Goal: Information Seeking & Learning: Learn about a topic

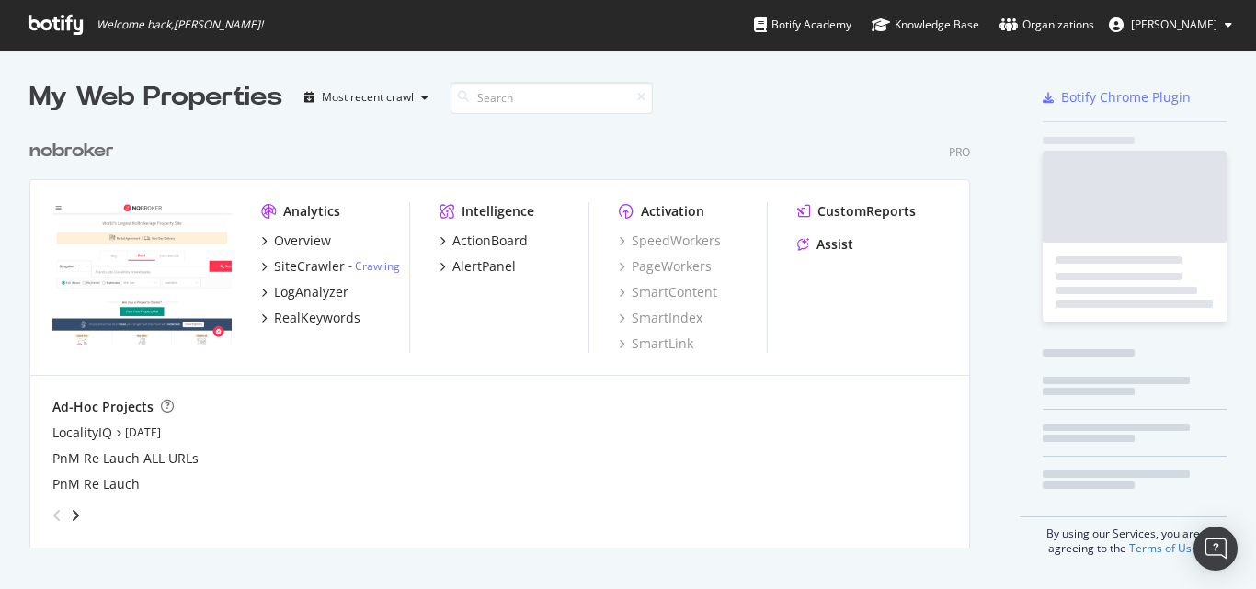
scroll to position [418, 942]
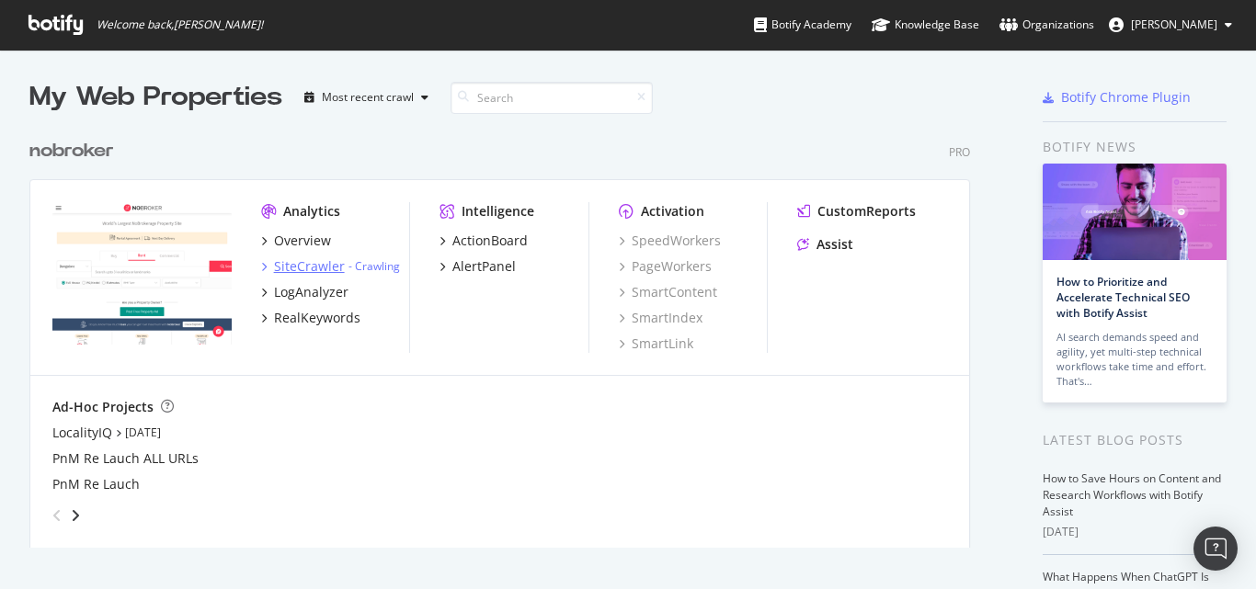
click at [298, 268] on div "SiteCrawler" at bounding box center [309, 266] width 71 height 18
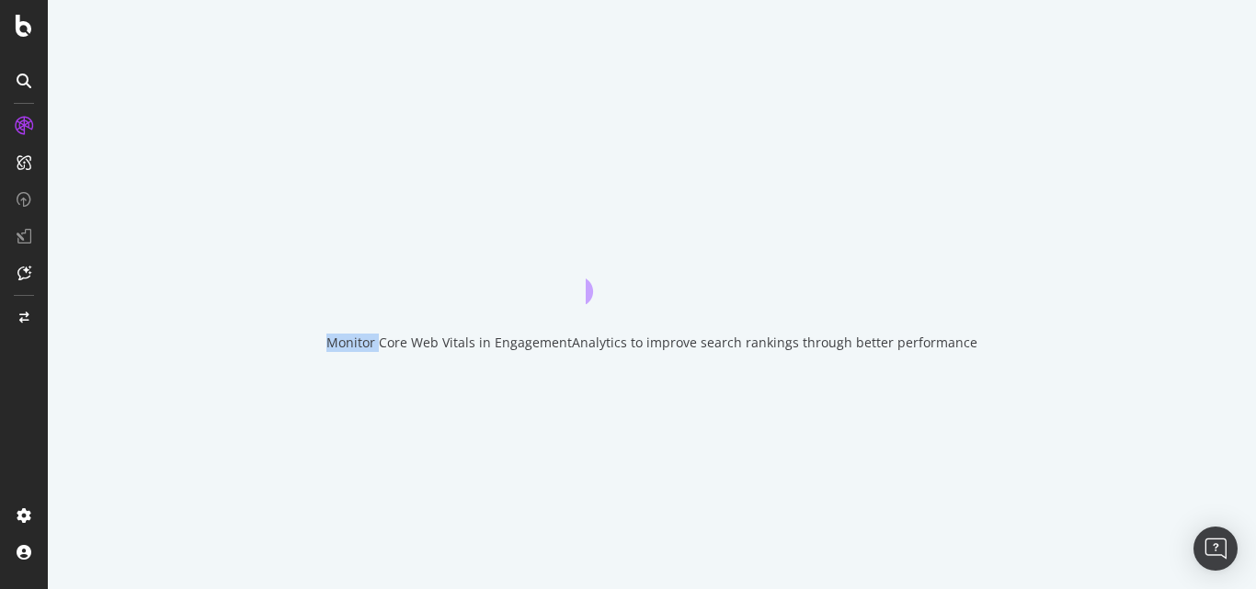
click at [298, 268] on div "Monitor Core Web Vitals in EngagementAnalytics to improve search rankings throu…" at bounding box center [652, 294] width 1208 height 589
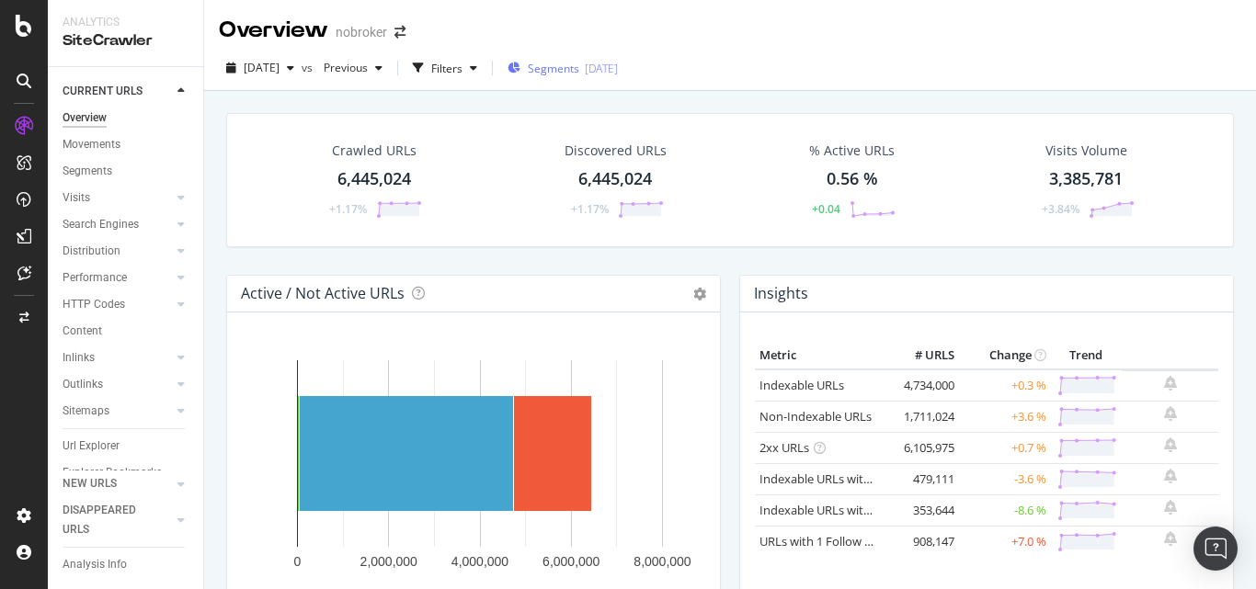
click at [589, 79] on div "Segments 2025-09-03" at bounding box center [563, 68] width 110 height 28
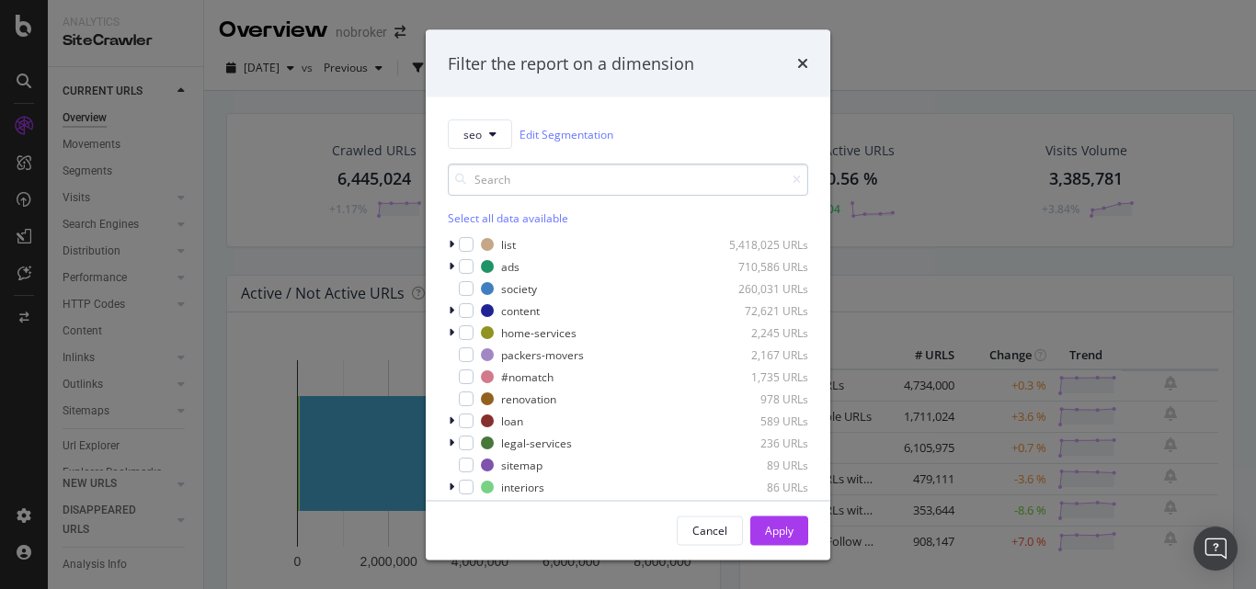
click at [571, 179] on input "modal" at bounding box center [628, 180] width 360 height 32
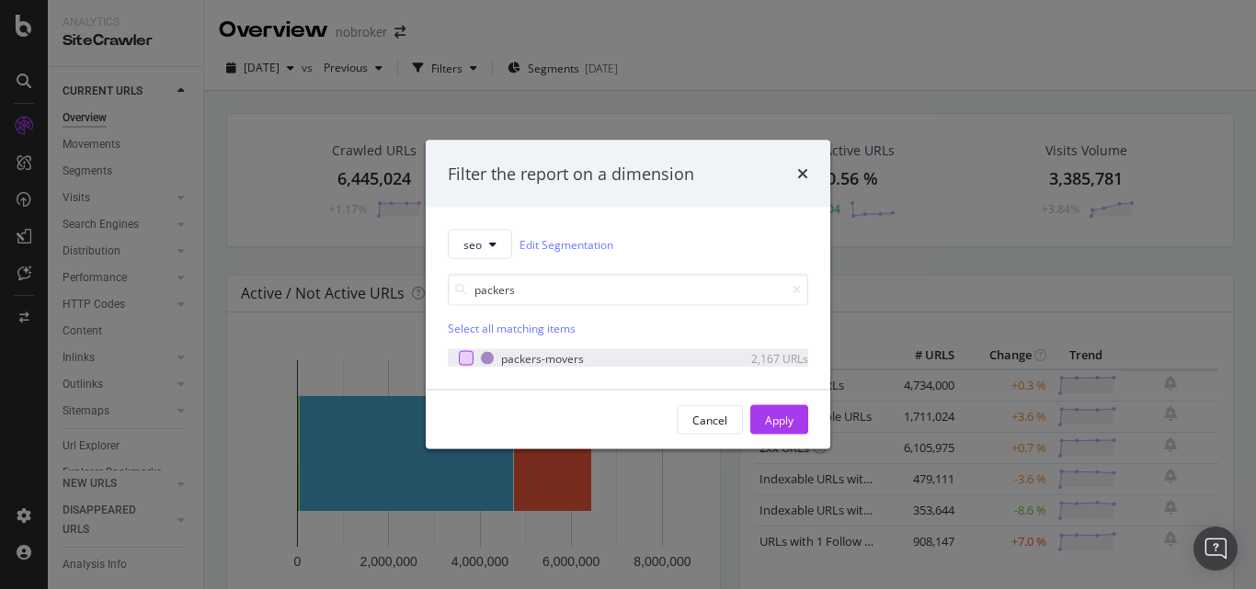
type input "packers"
click at [466, 359] on div "modal" at bounding box center [466, 358] width 15 height 15
click at [791, 423] on div "Apply" at bounding box center [779, 420] width 29 height 16
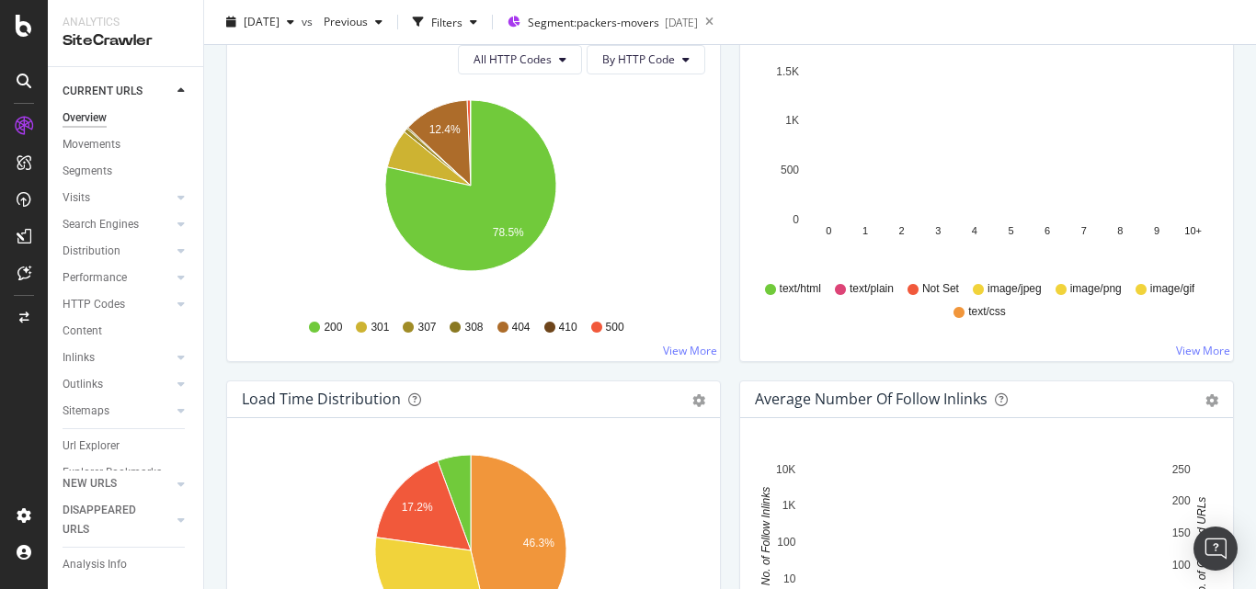
scroll to position [1059, 0]
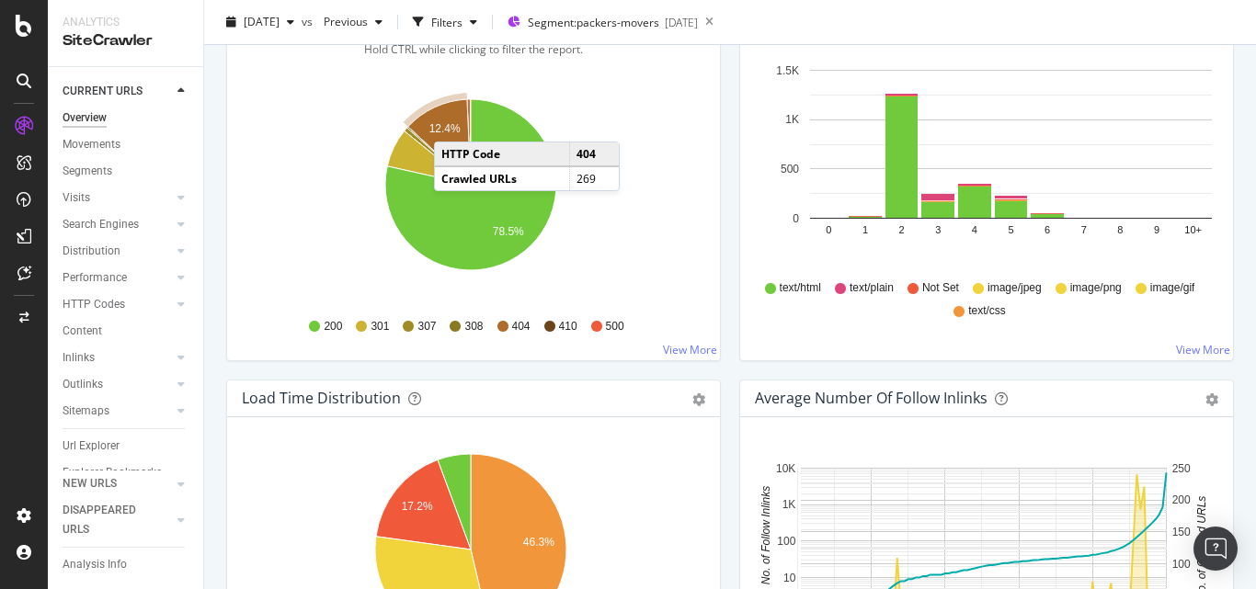
click at [452, 123] on text "12.4%" at bounding box center [444, 128] width 31 height 13
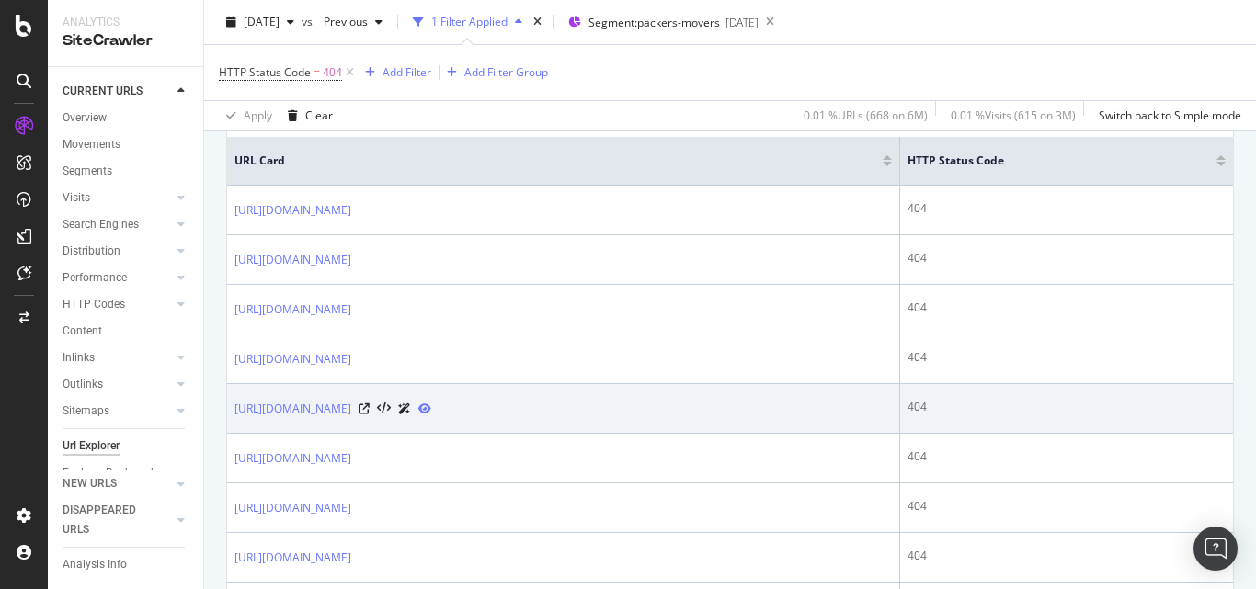
scroll to position [461, 0]
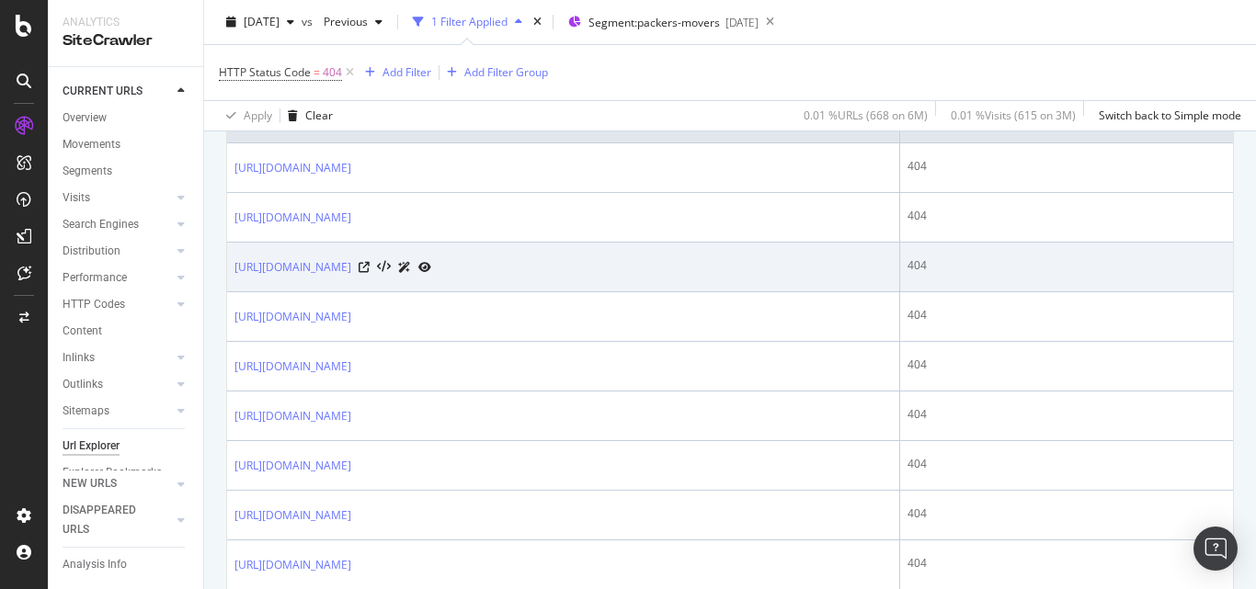
click at [431, 269] on icon at bounding box center [424, 267] width 13 height 11
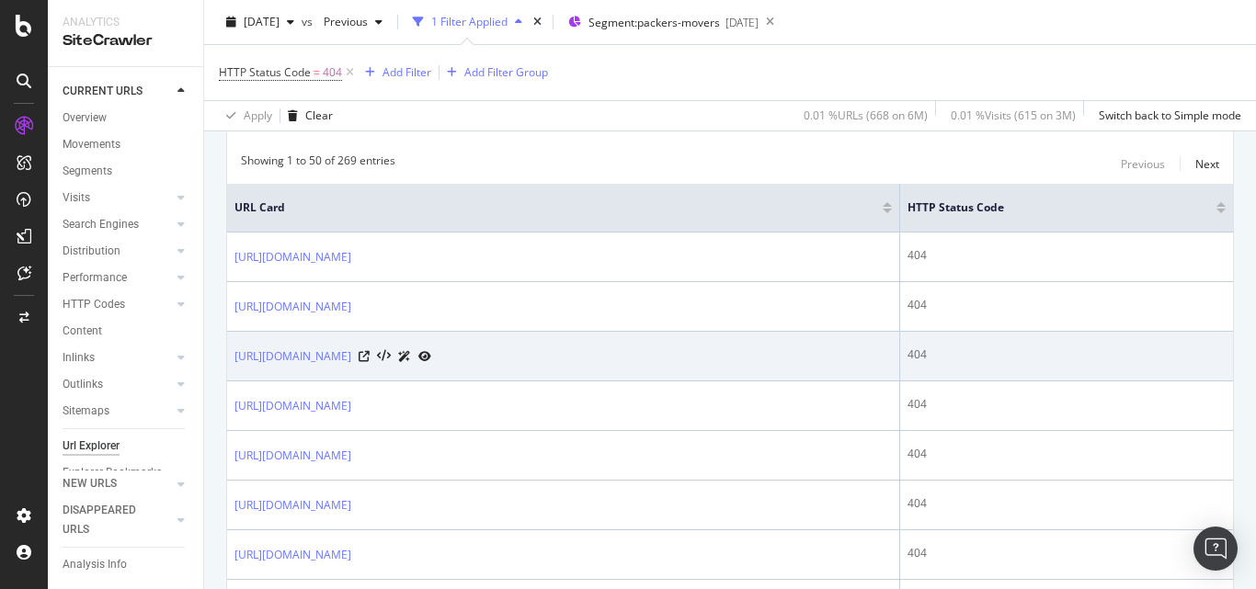
scroll to position [0, 0]
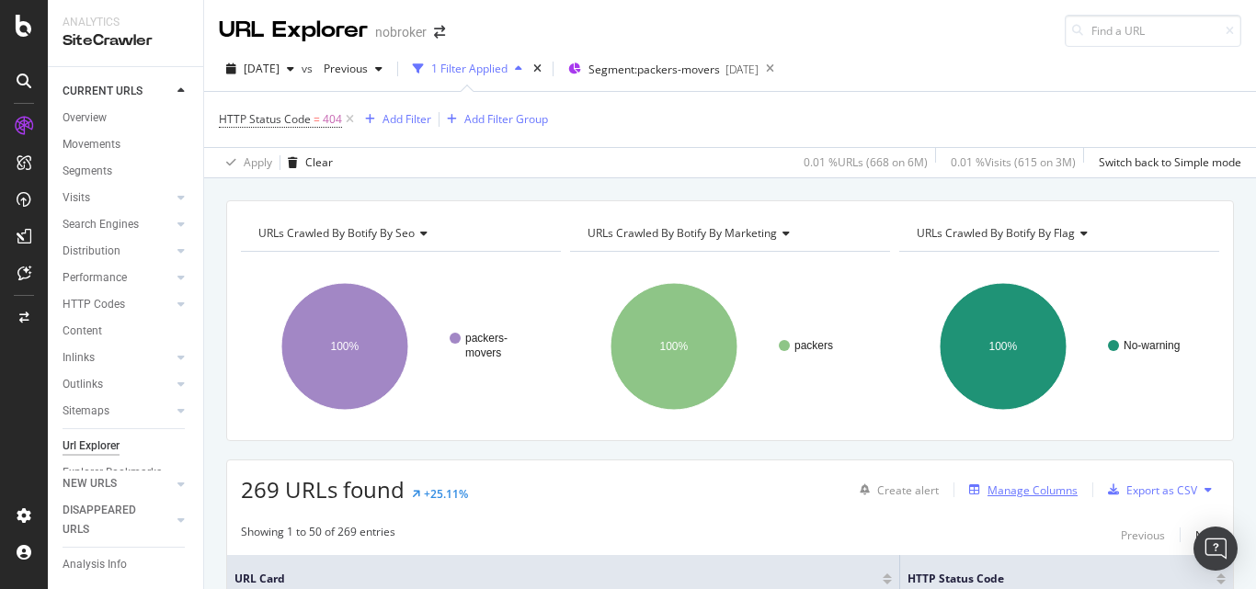
click at [1033, 486] on div "Manage Columns" at bounding box center [1033, 491] width 90 height 16
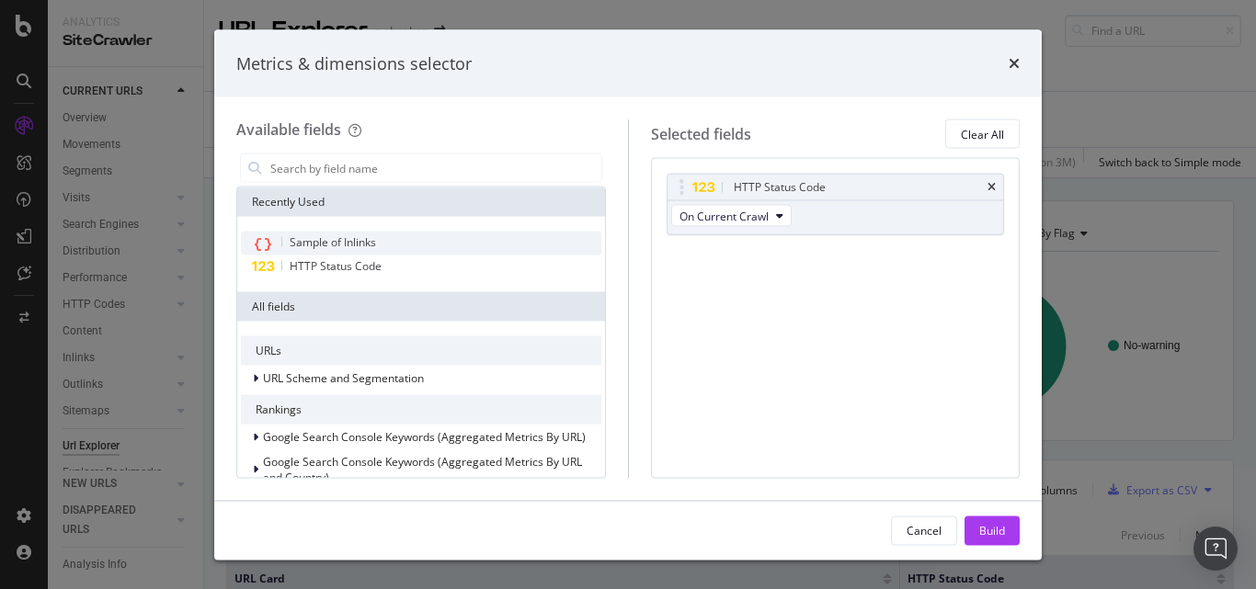
click at [473, 232] on div "Sample of Inlinks" at bounding box center [421, 244] width 360 height 24
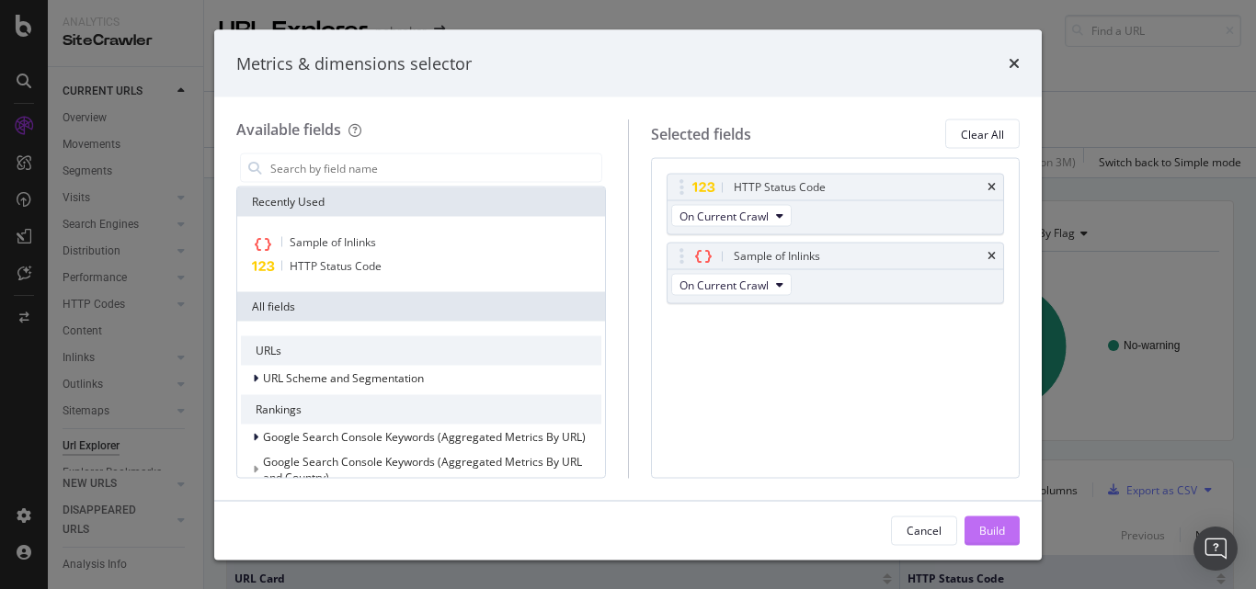
click at [993, 521] on div "Build" at bounding box center [992, 531] width 26 height 28
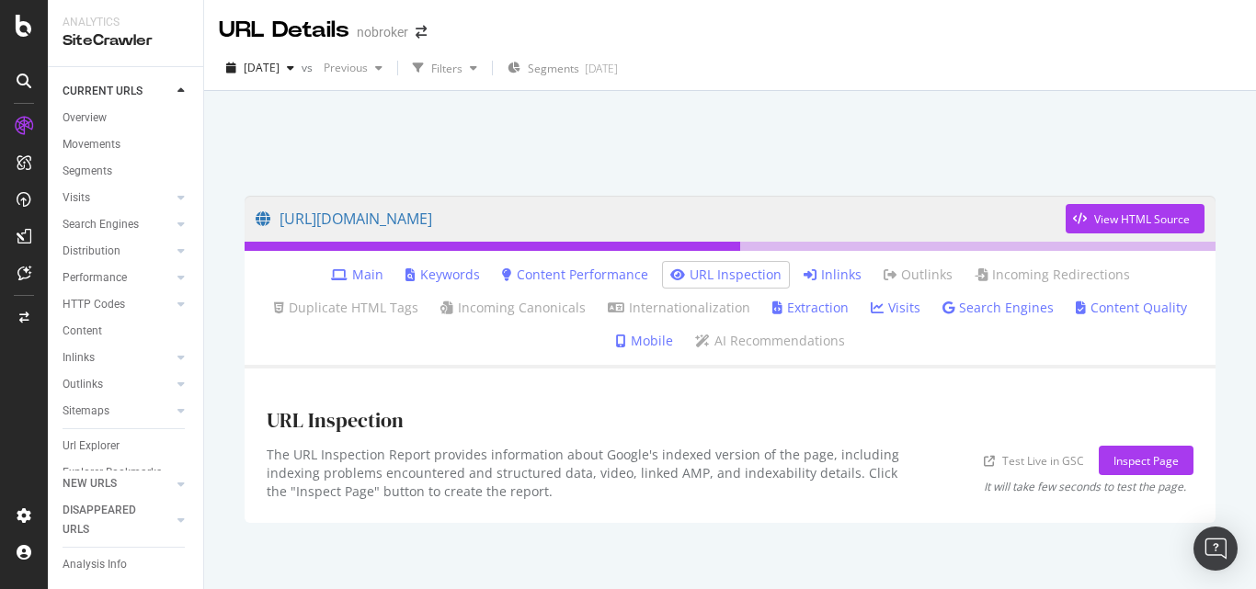
scroll to position [17, 0]
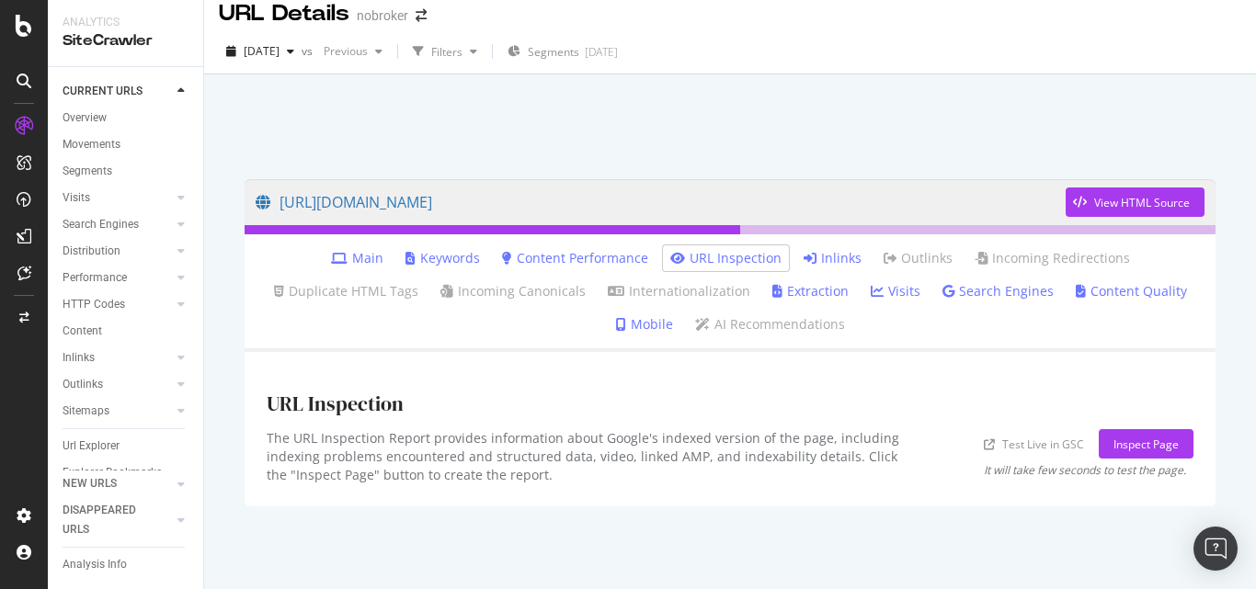
click at [796, 254] on li "Inlinks" at bounding box center [832, 259] width 73 height 26
click at [804, 259] on icon at bounding box center [810, 258] width 13 height 13
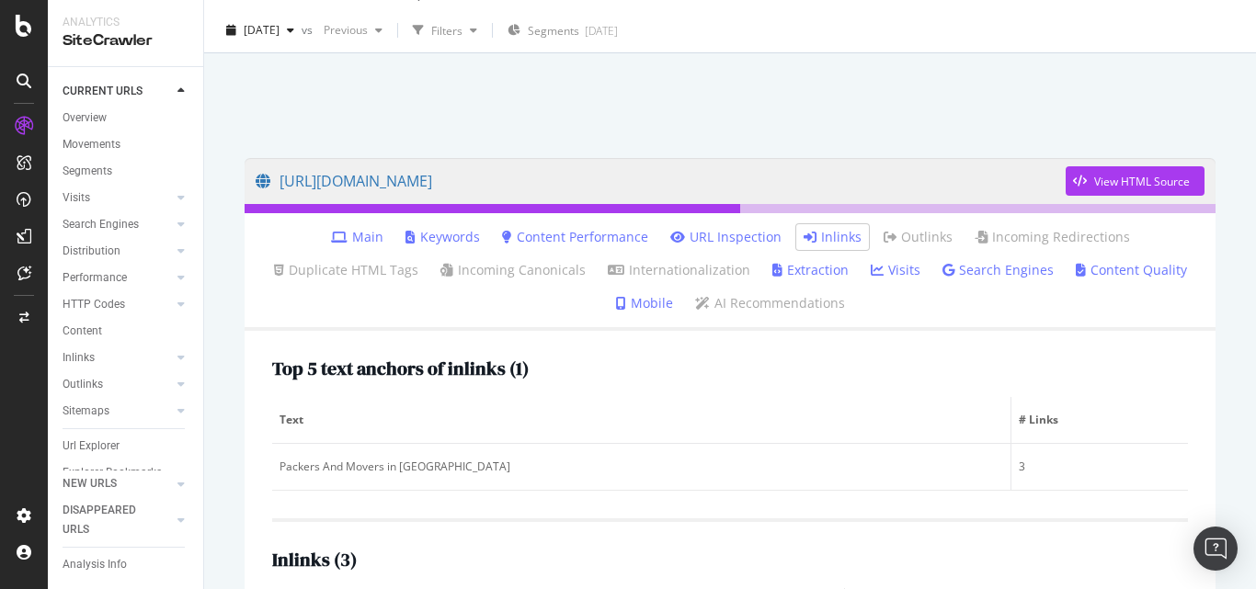
scroll to position [61, 0]
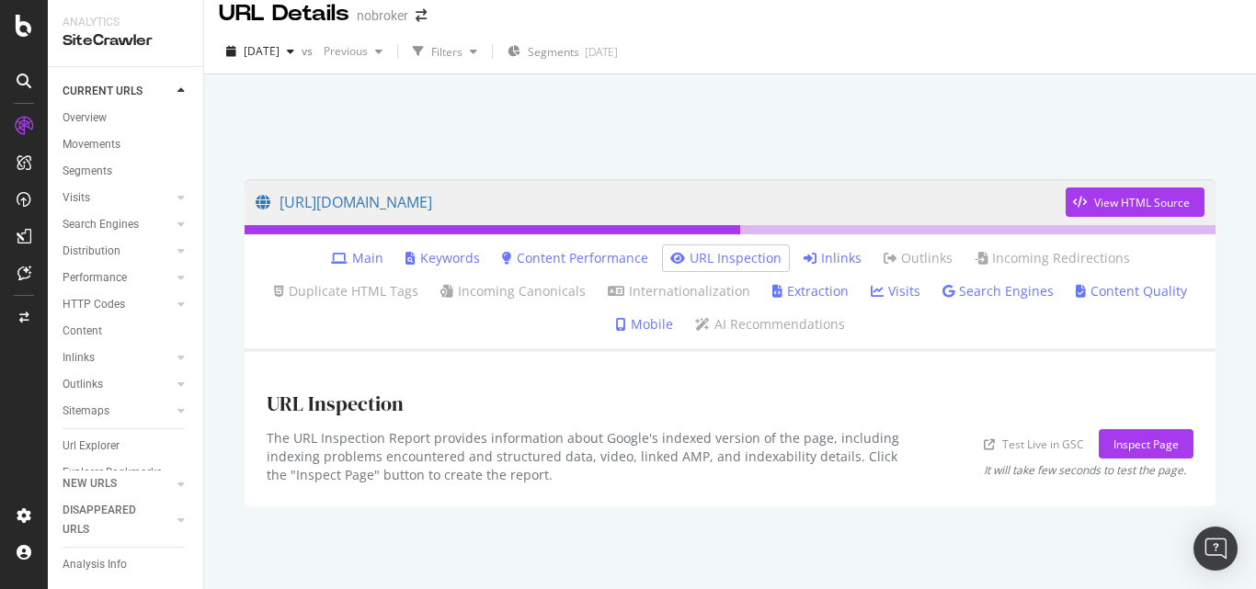
scroll to position [17, 0]
